Goal: Transaction & Acquisition: Purchase product/service

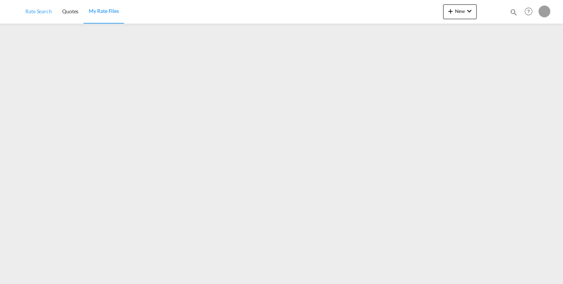
click at [39, 14] on div "Rate Search Quotes My Rate Files New Rates Ratecard Ratesheet Quote Quotes Help…" at bounding box center [281, 11] width 541 height 23
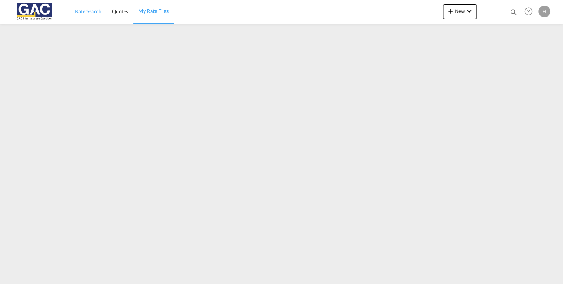
click at [96, 12] on span "Rate Search" at bounding box center [88, 11] width 27 height 6
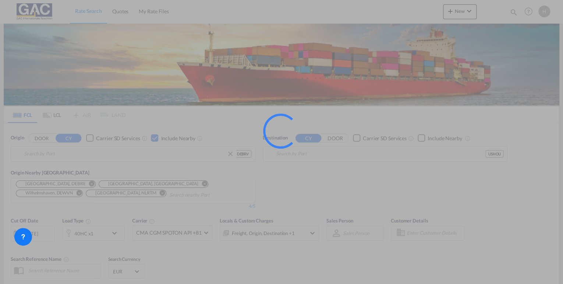
type input "[GEOGRAPHIC_DATA], DEBRV"
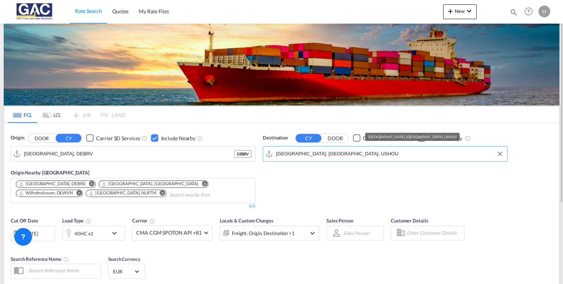
click at [330, 152] on input "[GEOGRAPHIC_DATA], [GEOGRAPHIC_DATA], USHOU" at bounding box center [390, 153] width 228 height 11
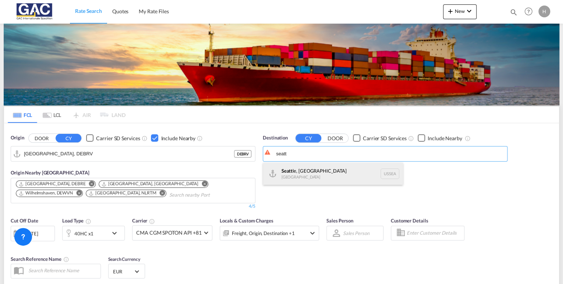
click at [282, 168] on div "Seatt le, [GEOGRAPHIC_DATA] [GEOGRAPHIC_DATA] USSEA" at bounding box center [333, 173] width 140 height 22
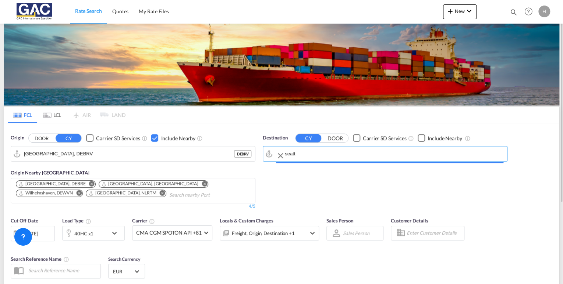
type input "[GEOGRAPHIC_DATA], [GEOGRAPHIC_DATA], USSEA"
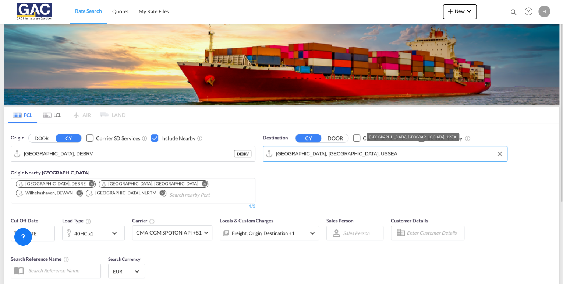
click at [421, 137] on div "Checkbox No Ink" at bounding box center [421, 137] width 7 height 7
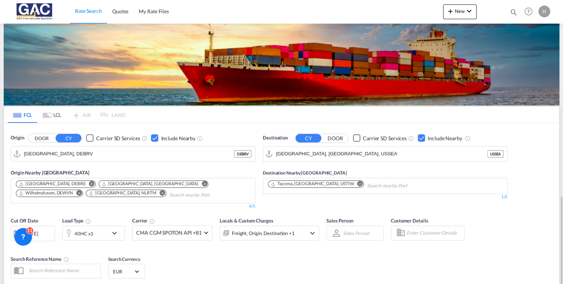
scroll to position [114, 0]
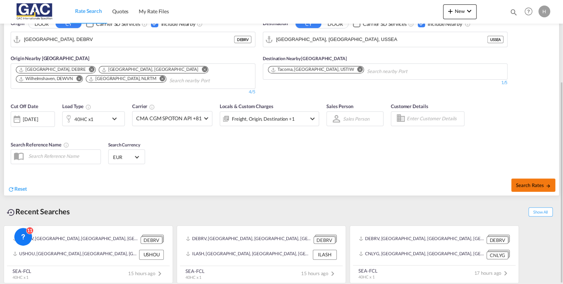
click at [532, 184] on span "Search Rates" at bounding box center [533, 185] width 35 height 6
type input "DEBRV to USSEA / [DATE]"
